Goal: Task Accomplishment & Management: Use online tool/utility

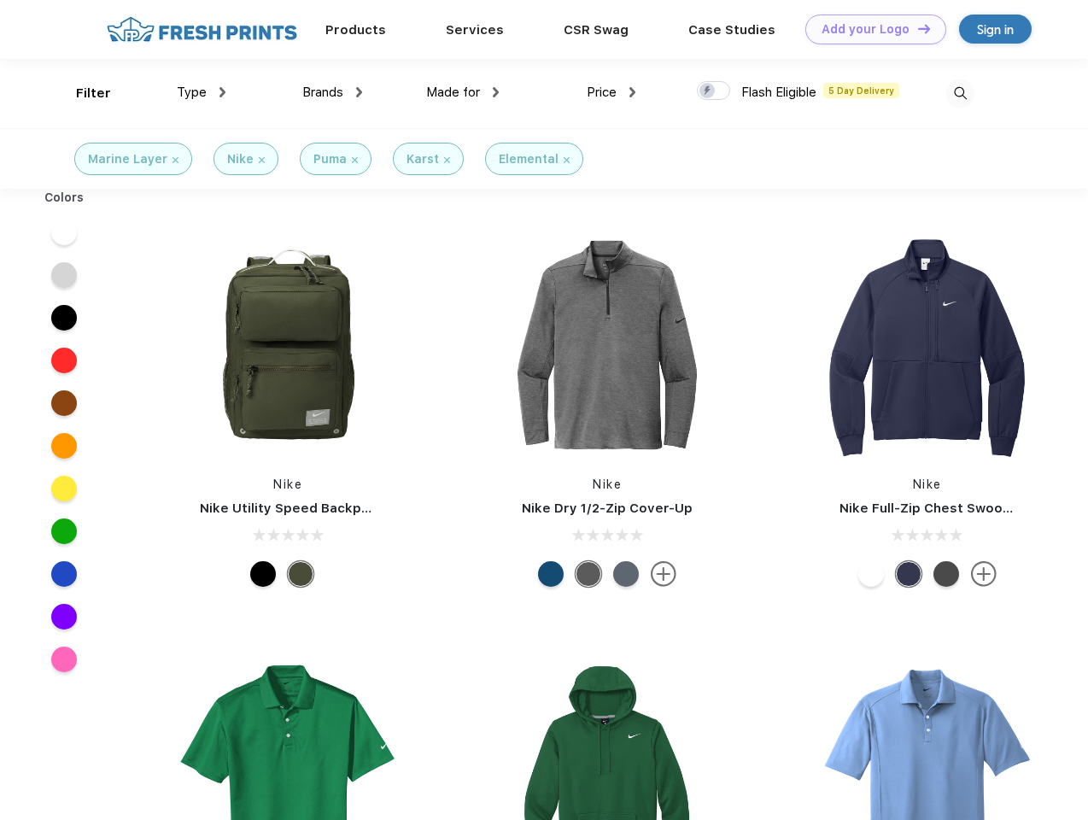
click at [870, 29] on link "Add your Logo Design Tool" at bounding box center [876, 30] width 141 height 30
click at [0, 0] on div "Design Tool" at bounding box center [0, 0] width 0 height 0
click at [917, 28] on link "Add your Logo Design Tool" at bounding box center [876, 30] width 141 height 30
click at [82, 93] on div "Filter" at bounding box center [93, 94] width 35 height 20
click at [202, 92] on span "Type" at bounding box center [192, 92] width 30 height 15
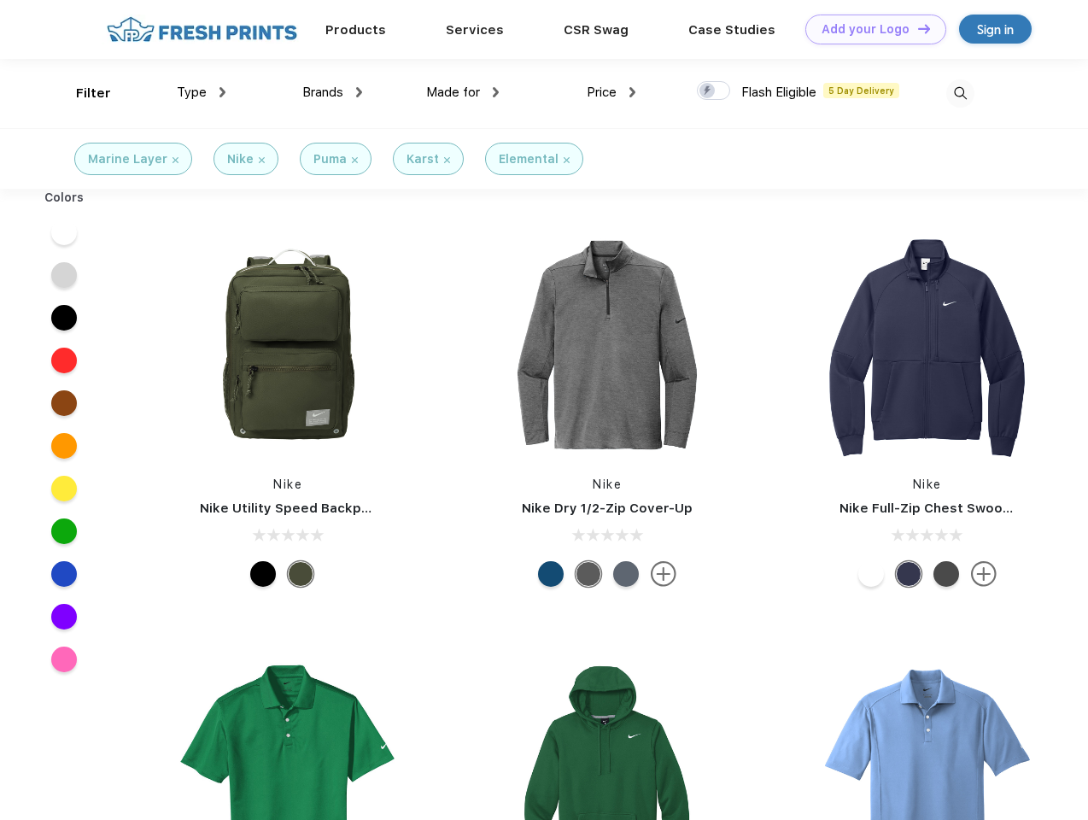
click at [332, 92] on span "Brands" at bounding box center [322, 92] width 41 height 15
click at [463, 92] on span "Made for" at bounding box center [453, 92] width 54 height 15
click at [612, 92] on span "Price" at bounding box center [602, 92] width 30 height 15
click at [714, 91] on div at bounding box center [713, 90] width 33 height 19
click at [708, 91] on input "checkbox" at bounding box center [702, 85] width 11 height 11
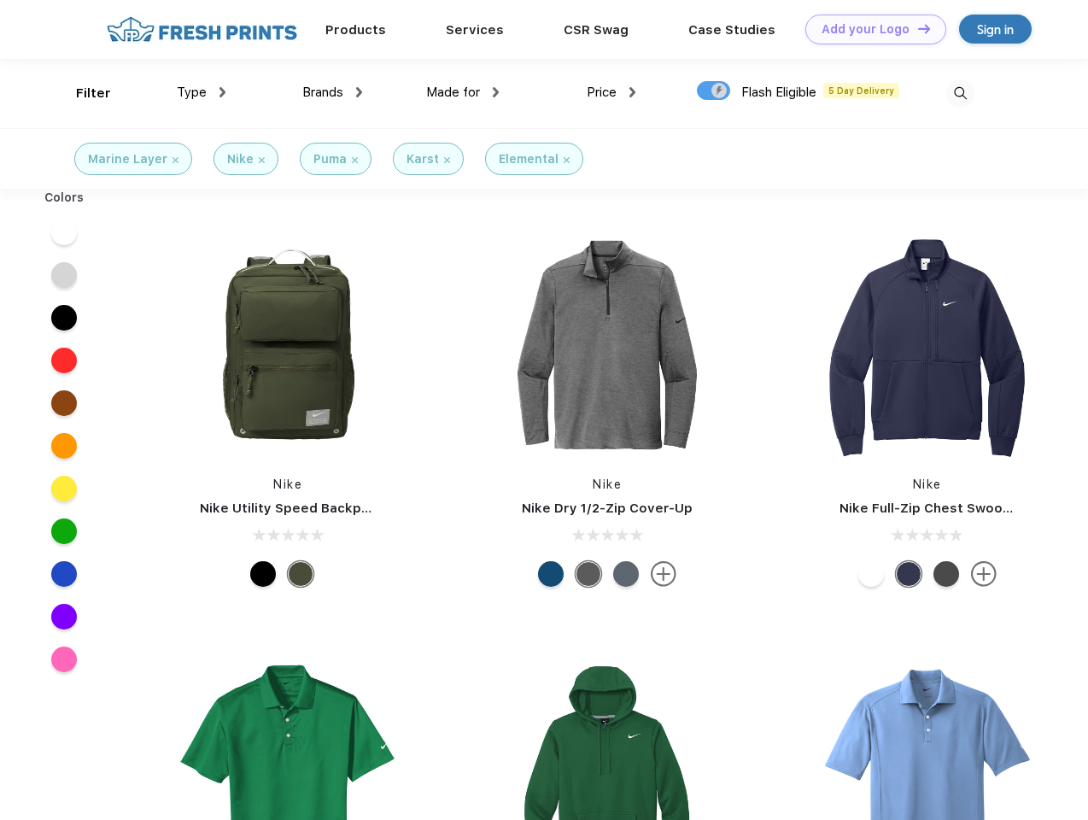
click at [960, 93] on img at bounding box center [961, 93] width 28 height 28
